Goal: Task Accomplishment & Management: Use online tool/utility

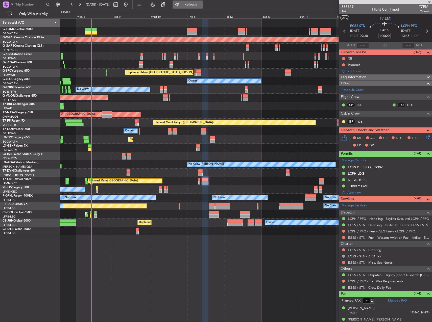
click at [201, 6] on span "Refresh" at bounding box center [190, 5] width 21 height 4
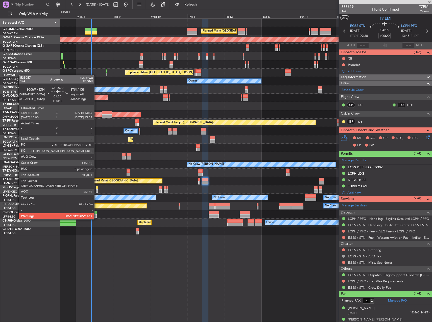
click at [96, 214] on div at bounding box center [95, 216] width 3 height 4
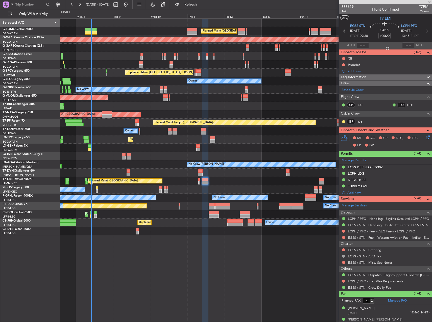
type input "+00:15"
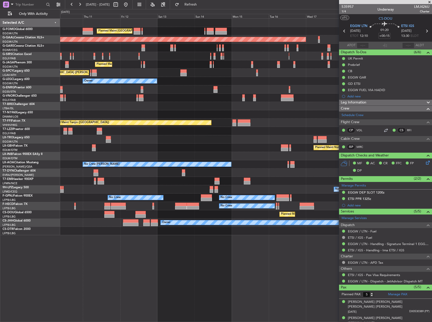
click at [174, 58] on div "Planned Maint [GEOGRAPHIC_DATA] ([GEOGRAPHIC_DATA]) Planned [GEOGRAPHIC_DATA] P…" at bounding box center [245, 127] width 371 height 217
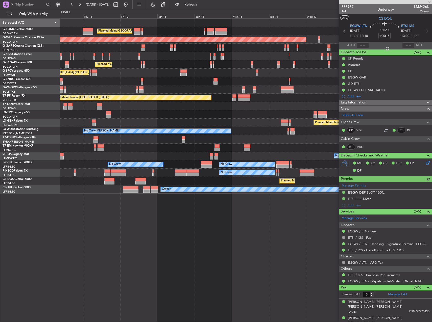
click at [429, 2] on div at bounding box center [385, 2] width 93 height 4
click at [429, 1] on span at bounding box center [429, 2] width 5 height 5
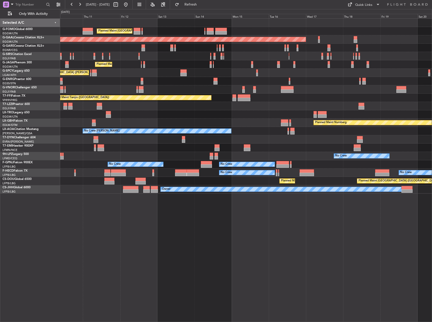
type input "0"
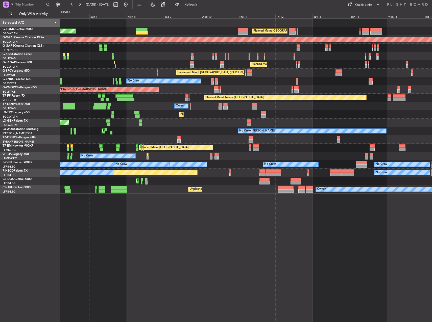
click at [324, 107] on div "Planned Maint [GEOGRAPHIC_DATA] ([GEOGRAPHIC_DATA]) Planned Maint [GEOGRAPHIC_D…" at bounding box center [245, 106] width 371 height 175
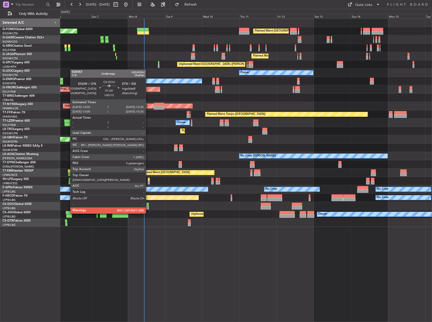
click at [148, 209] on div at bounding box center [147, 208] width 3 height 4
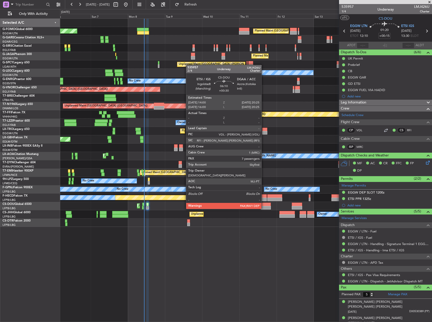
click at [264, 204] on div at bounding box center [266, 205] width 10 height 4
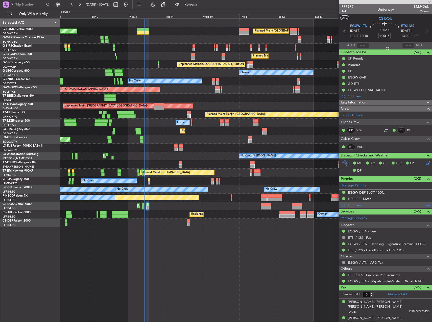
type input "+00:30"
type input "7"
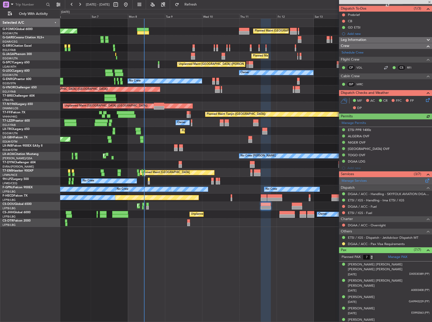
scroll to position [62, 0]
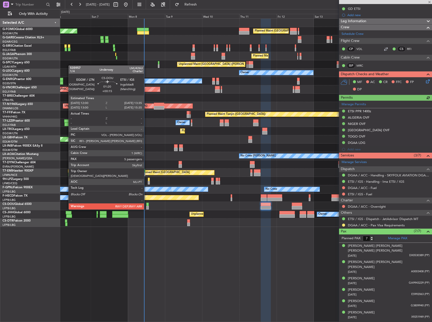
click at [146, 205] on div at bounding box center [147, 205] width 3 height 4
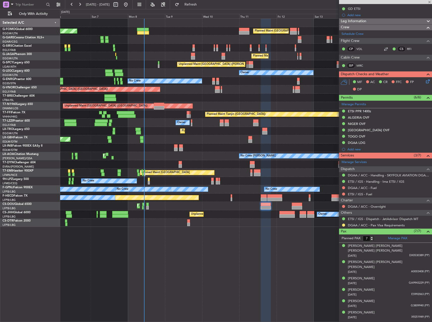
type input "+00:15"
type input "5"
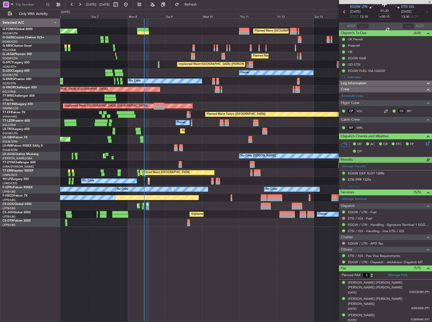
scroll to position [33, 0]
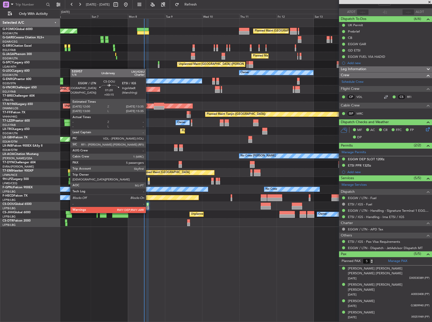
click at [148, 208] on div at bounding box center [147, 208] width 3 height 4
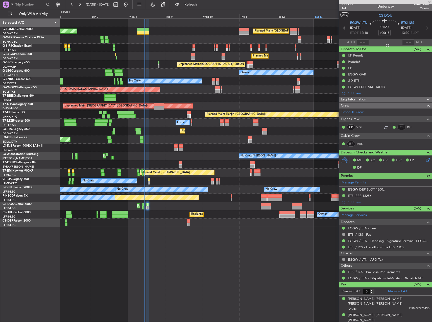
scroll to position [0, 0]
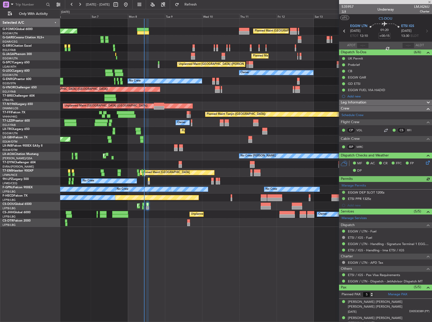
click at [346, 13] on span "1/4" at bounding box center [347, 11] width 12 height 4
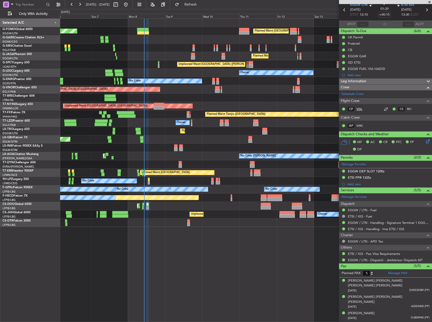
scroll to position [33, 0]
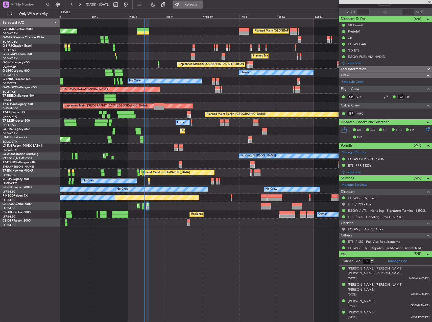
click at [201, 8] on button "Refresh" at bounding box center [187, 5] width 30 height 8
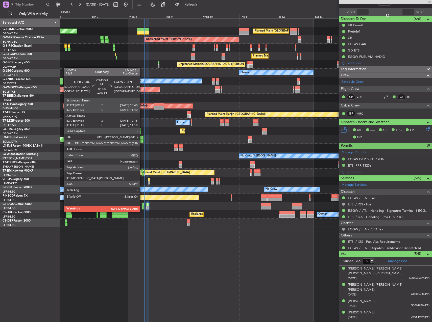
click at [142, 207] on div at bounding box center [143, 208] width 2 height 4
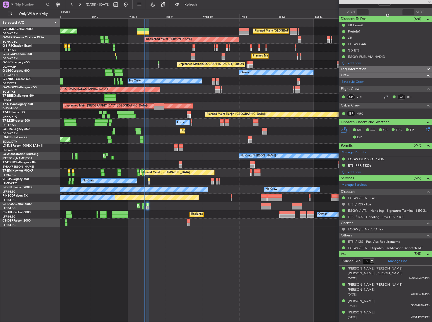
type input "+00:25"
type input "09:25"
type input "10:13"
type input "0"
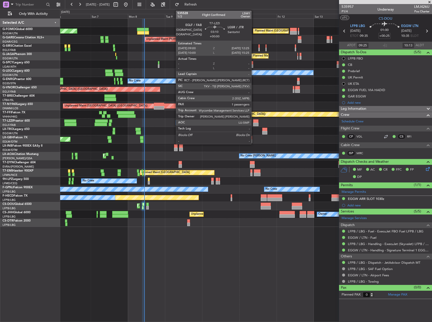
click at [253, 121] on div at bounding box center [255, 121] width 5 height 4
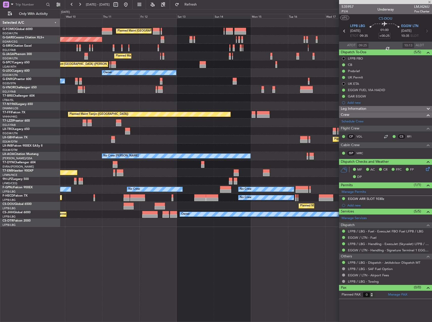
click at [169, 145] on div at bounding box center [245, 148] width 371 height 8
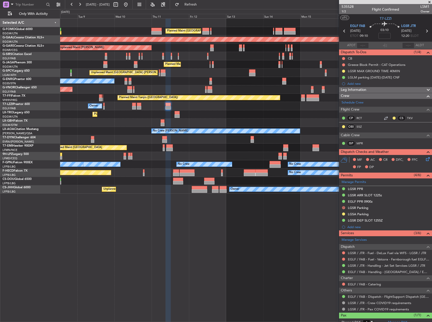
click at [171, 110] on div "Planned Maint [GEOGRAPHIC_DATA] ([GEOGRAPHIC_DATA]) Planned Maint [GEOGRAPHIC_D…" at bounding box center [245, 106] width 371 height 175
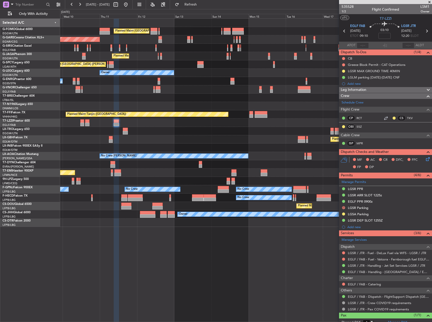
click at [149, 96] on div at bounding box center [245, 98] width 371 height 8
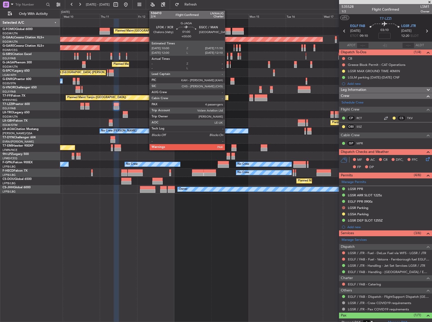
click at [227, 63] on div at bounding box center [227, 63] width 2 height 4
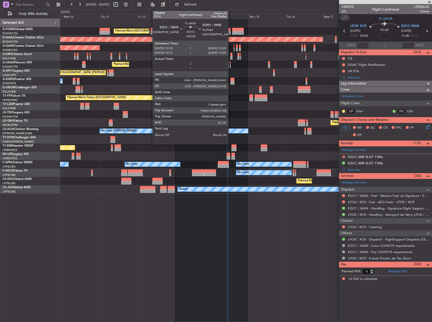
click at [230, 62] on div at bounding box center [230, 63] width 1 height 4
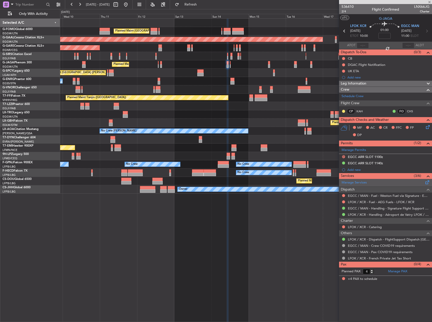
type input "0"
